Goal: Information Seeking & Learning: Learn about a topic

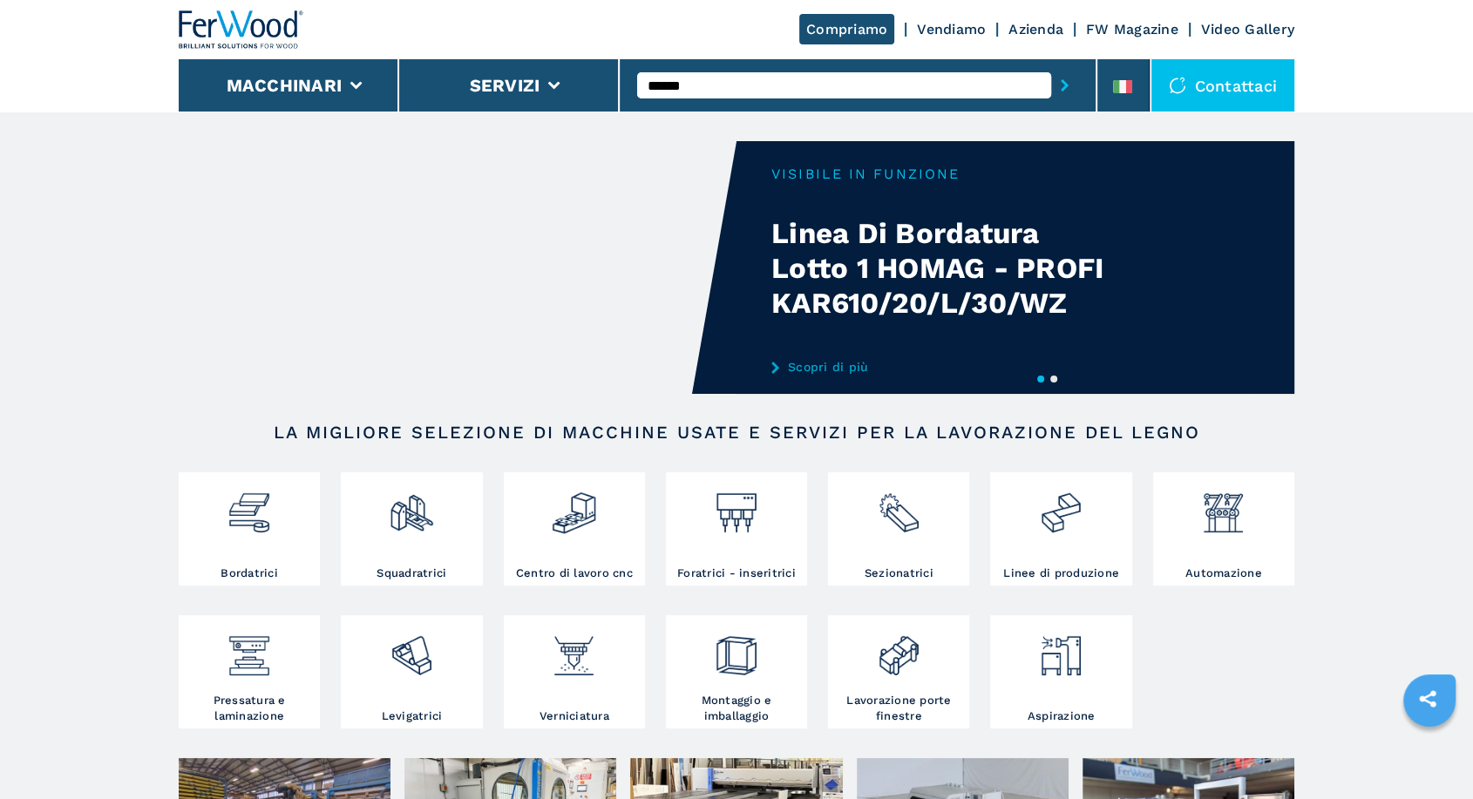
type input "******"
click at [1051, 65] on button "submit-button" at bounding box center [1064, 85] width 27 height 40
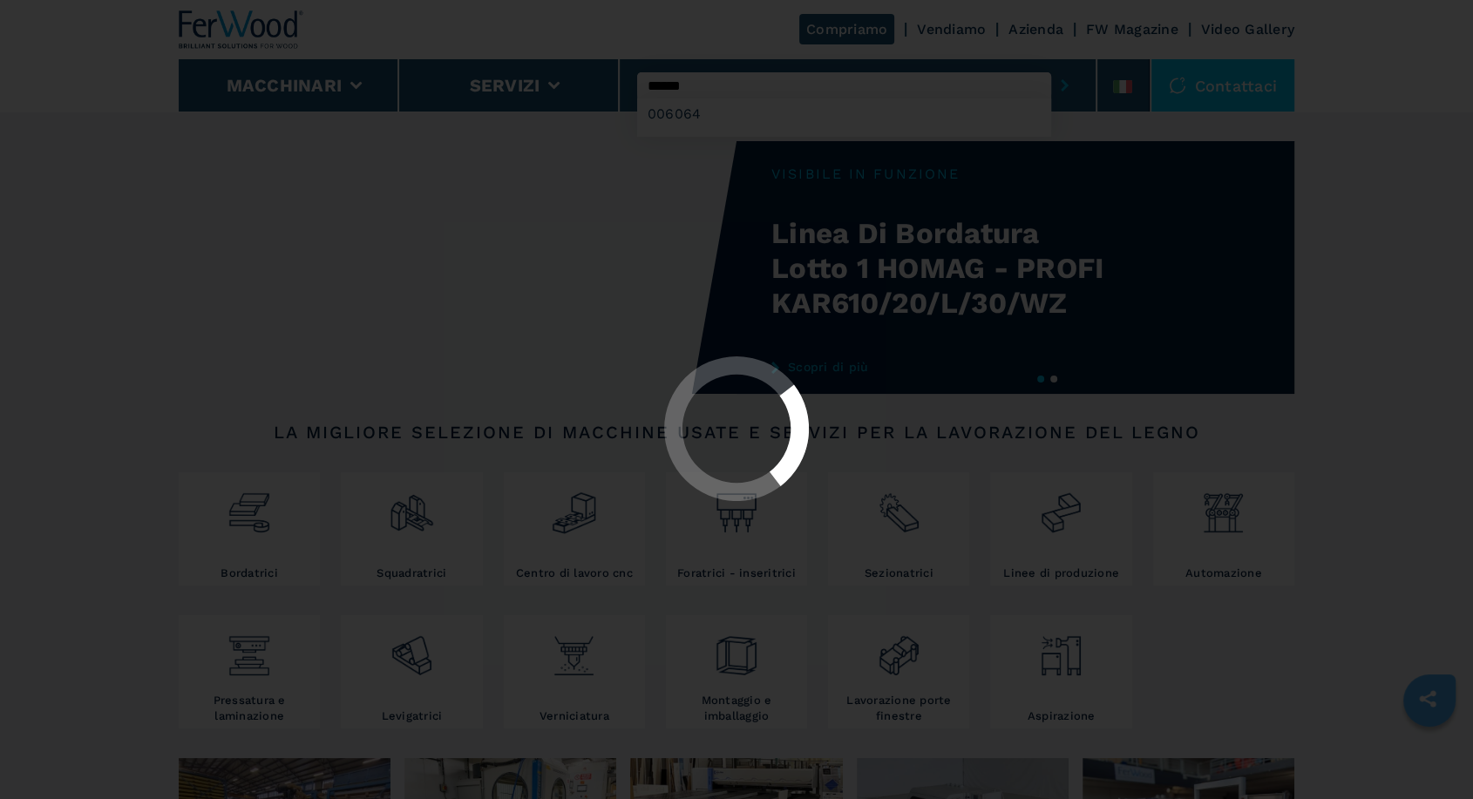
click at [1051, 65] on button "submit-button" at bounding box center [1064, 85] width 27 height 40
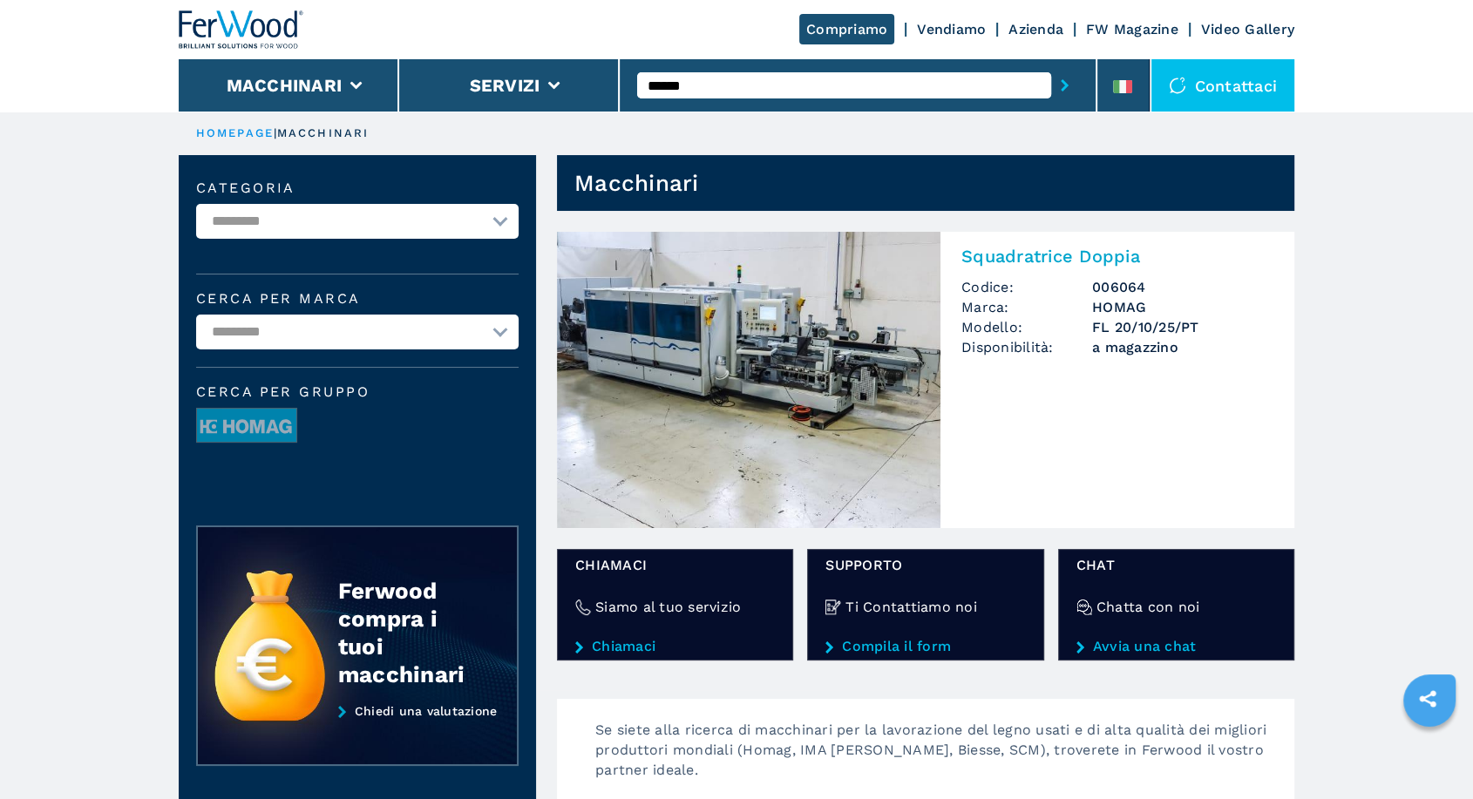
click at [719, 379] on img at bounding box center [749, 380] width 384 height 296
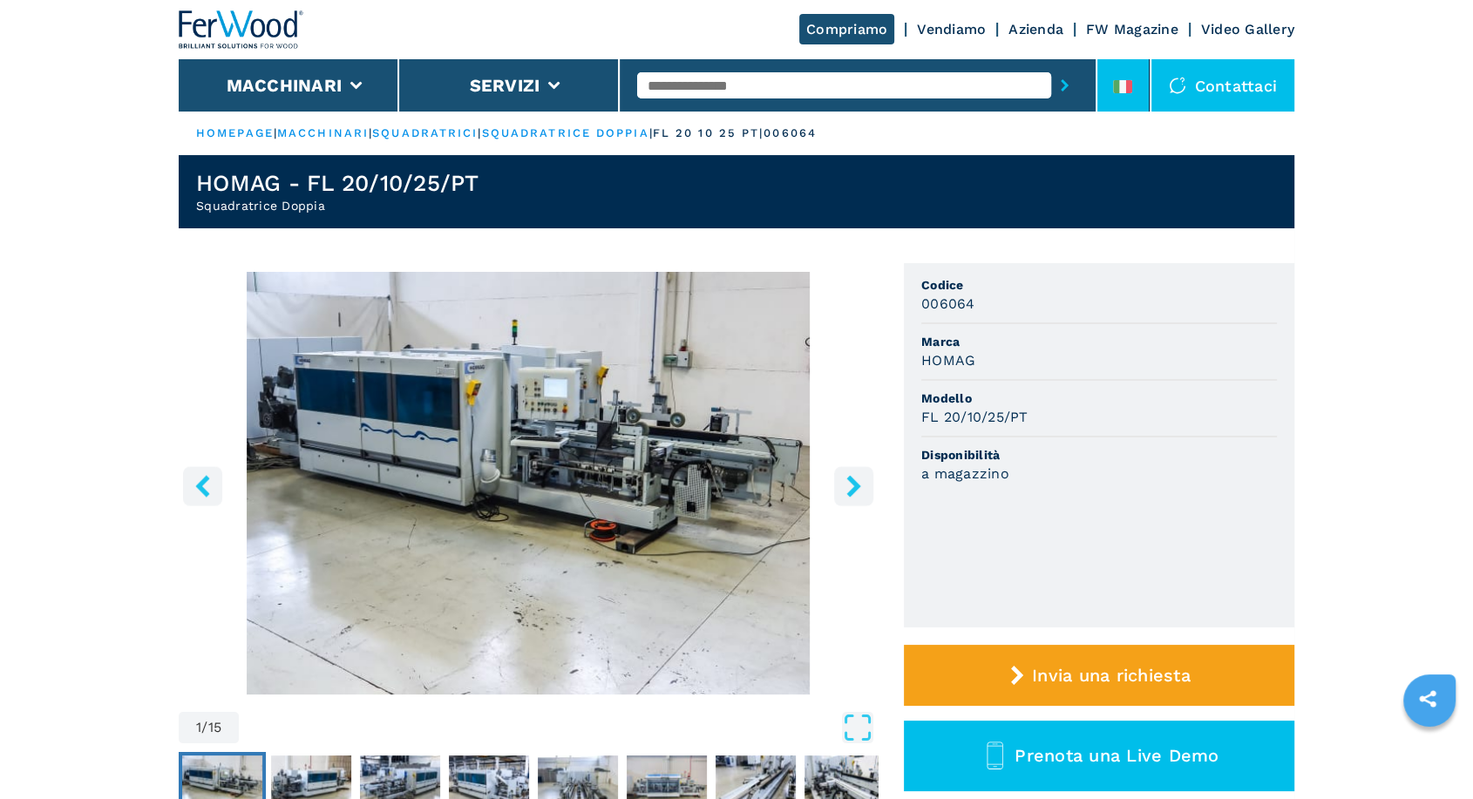
click at [1137, 105] on li at bounding box center [1123, 85] width 52 height 52
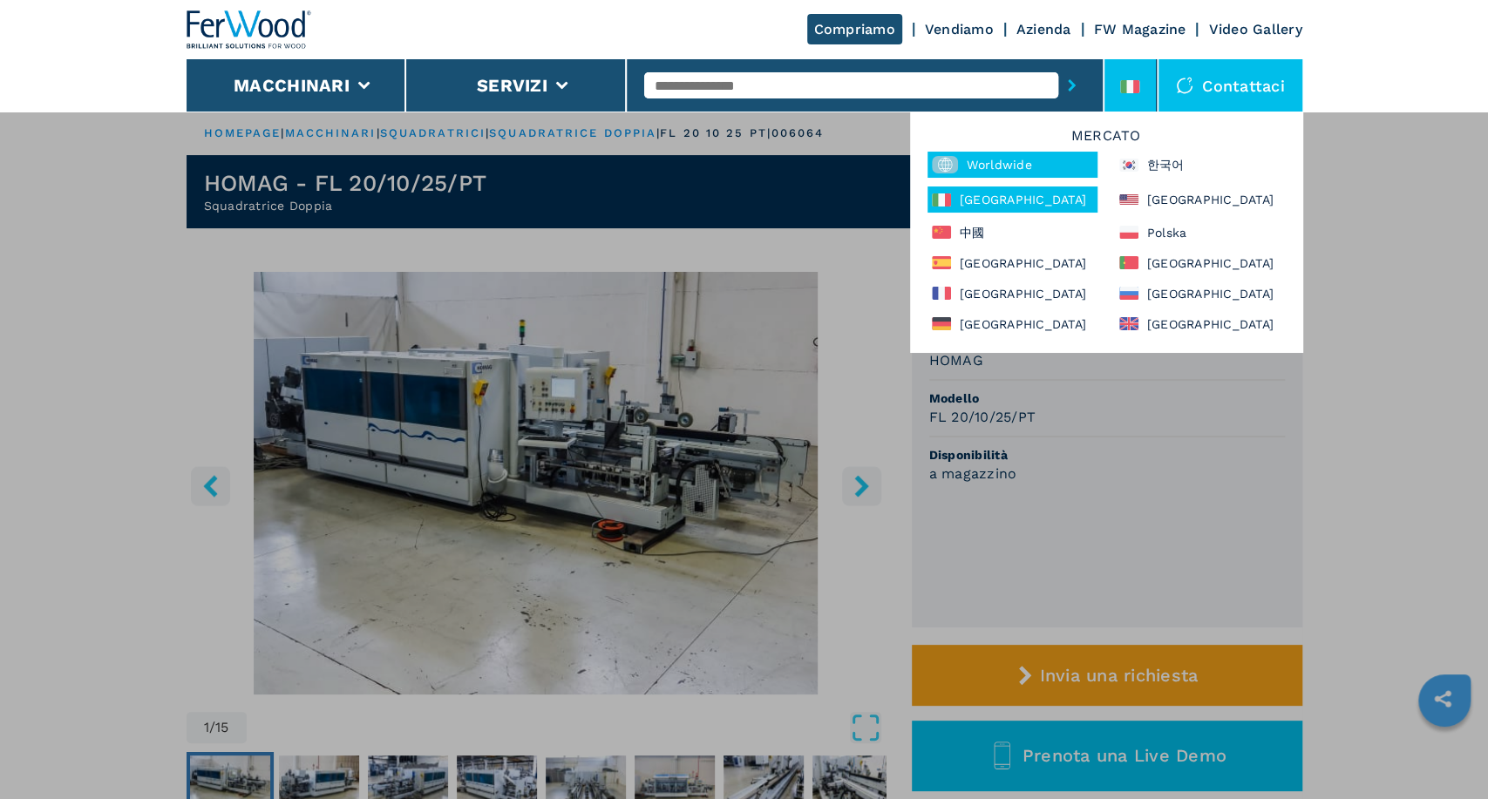
click at [1008, 160] on div "Worldwide" at bounding box center [1013, 165] width 170 height 26
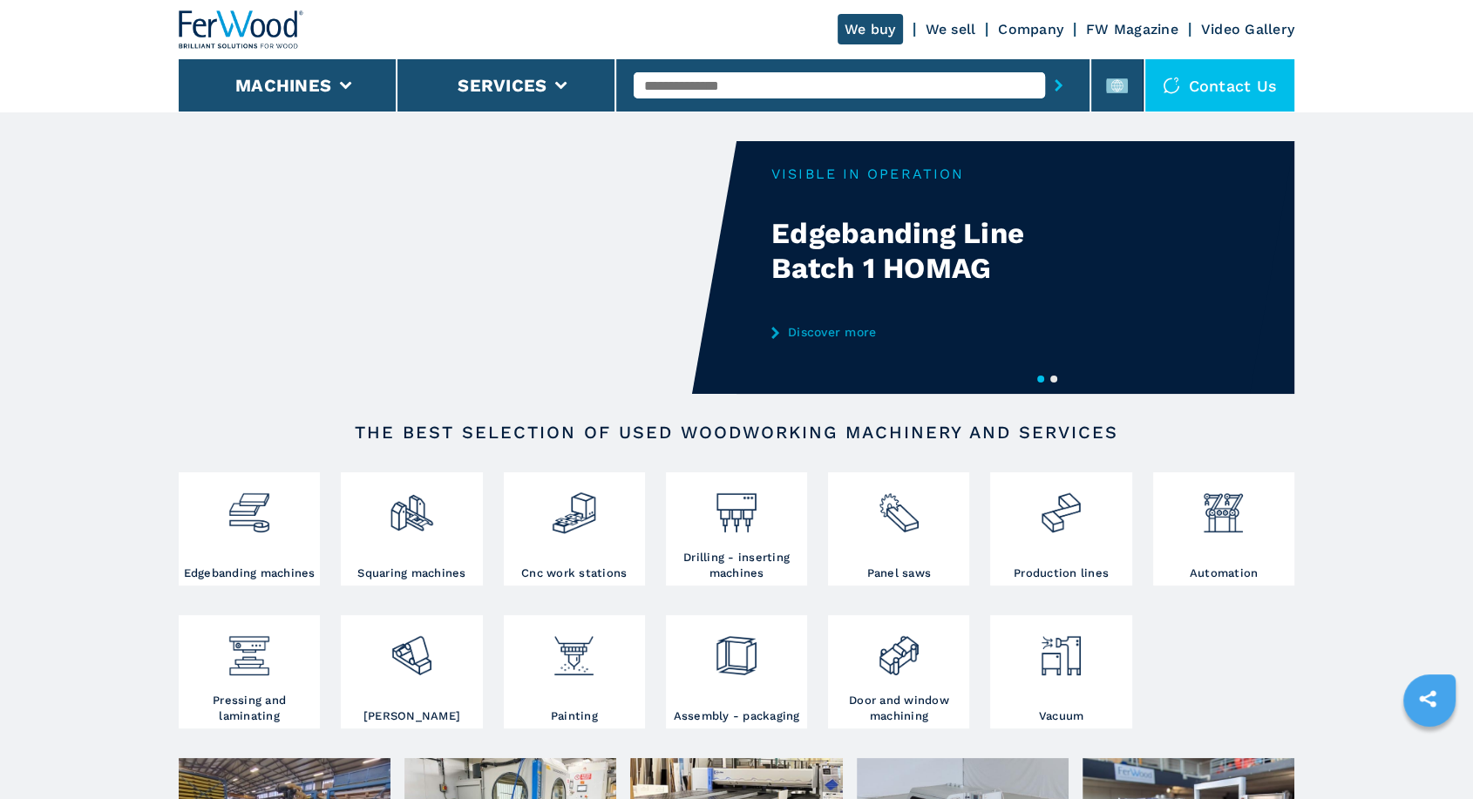
click at [764, 95] on input "text" at bounding box center [839, 85] width 411 height 26
type input "******"
click at [1045, 65] on button "submit-button" at bounding box center [1058, 85] width 27 height 40
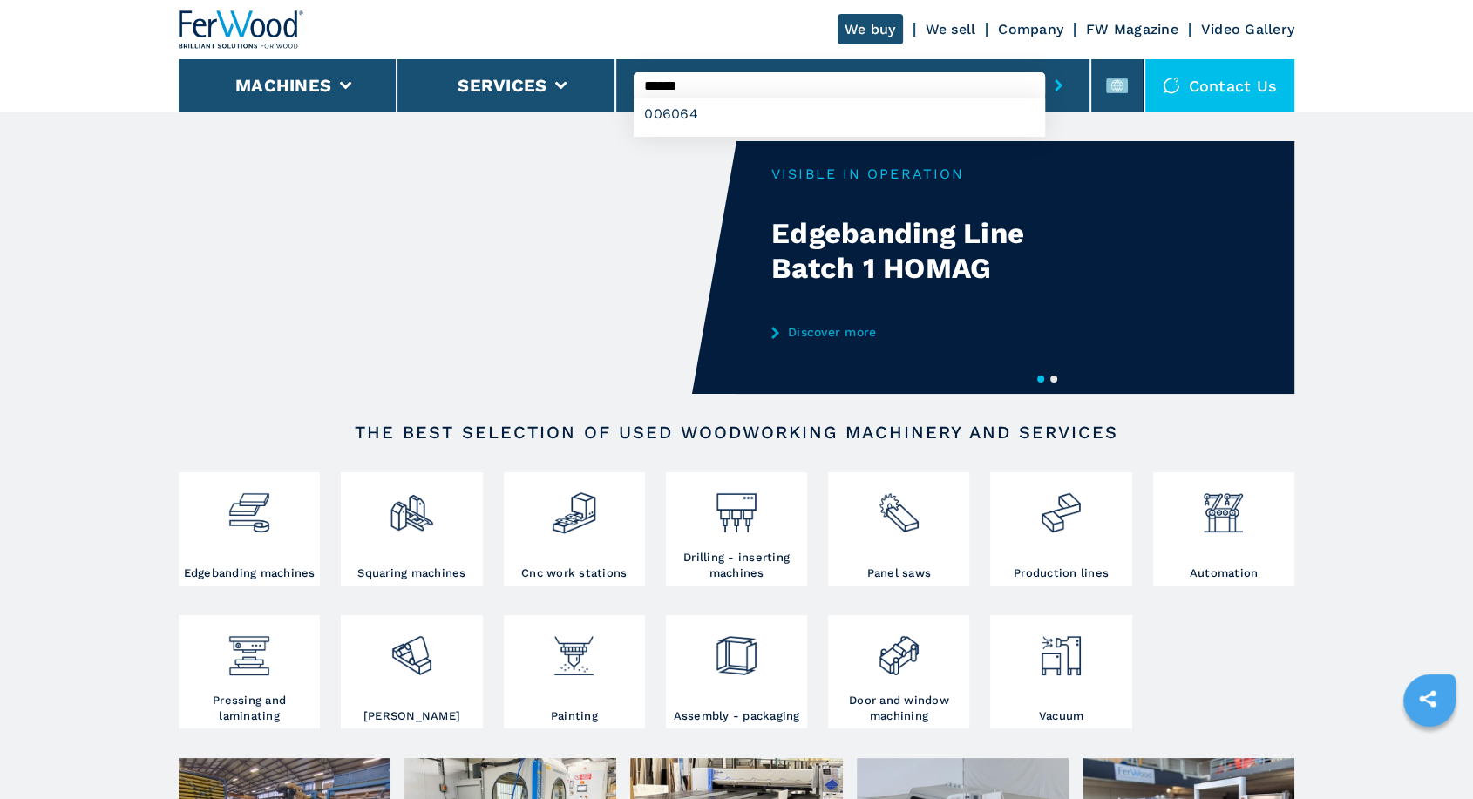
click at [1045, 65] on button "submit-button" at bounding box center [1058, 85] width 27 height 40
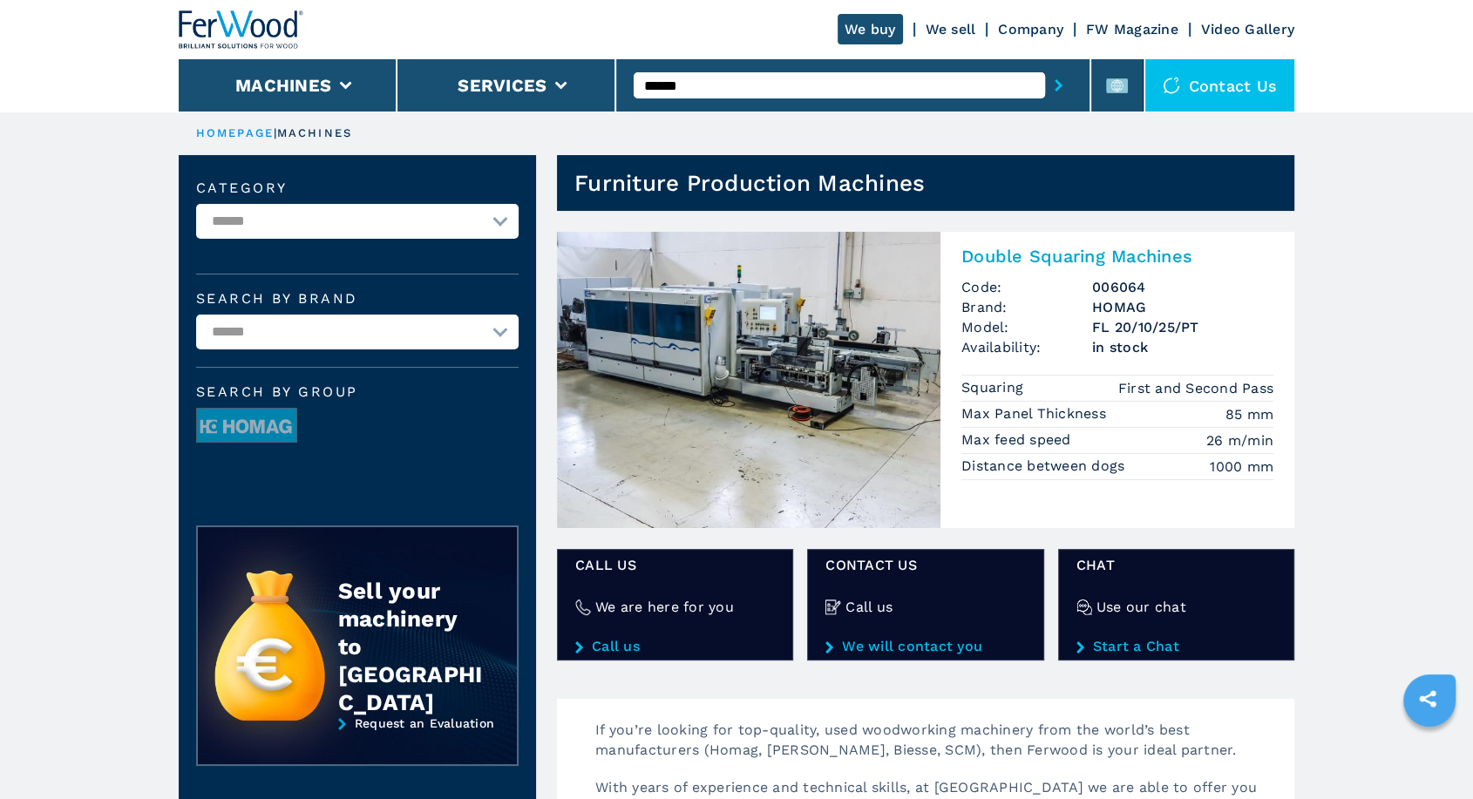
click at [865, 326] on img at bounding box center [749, 380] width 384 height 296
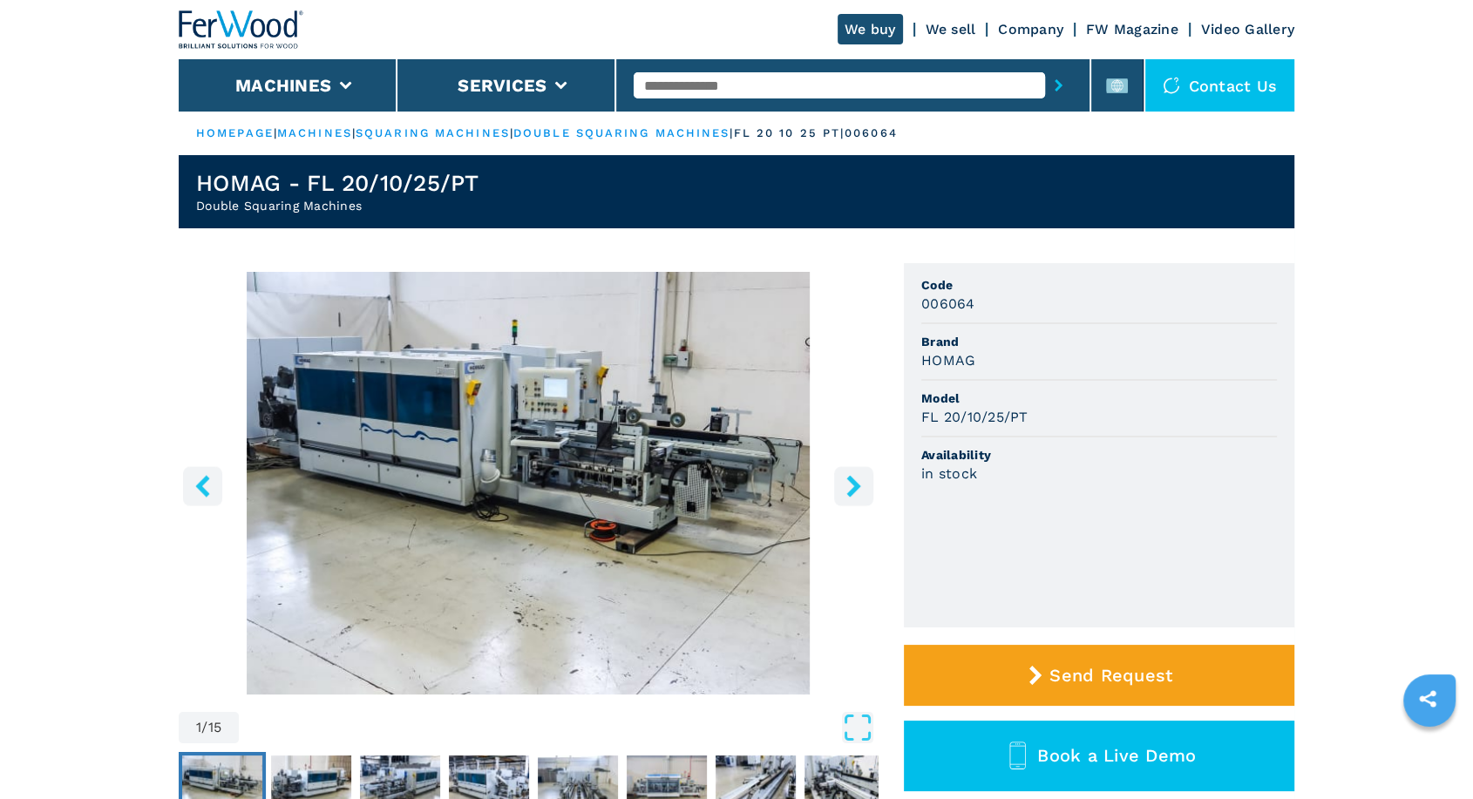
scroll to position [645, 0]
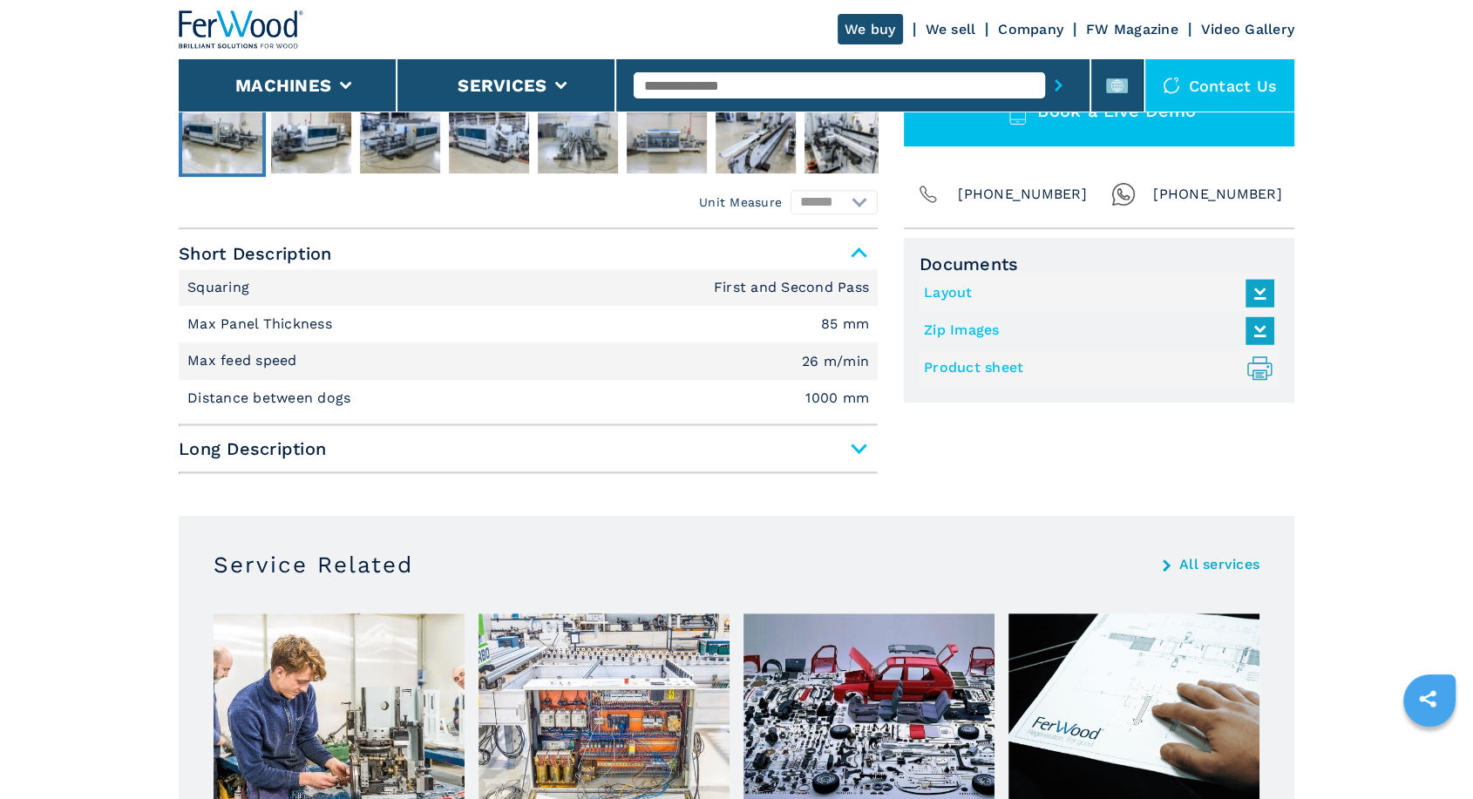
click at [852, 448] on span "Long Description" at bounding box center [528, 448] width 699 height 31
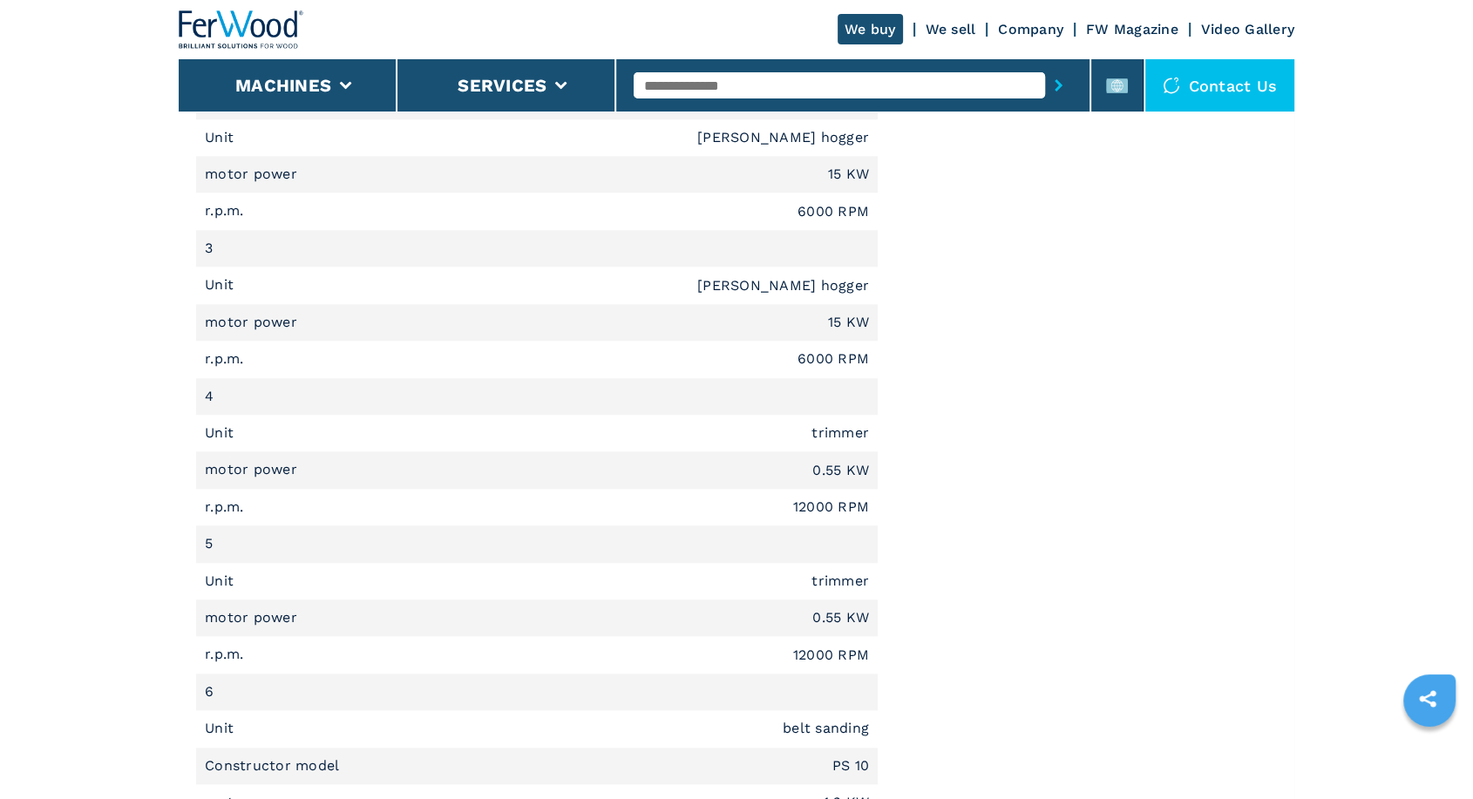
scroll to position [1291, 0]
